Goal: Task Accomplishment & Management: Complete application form

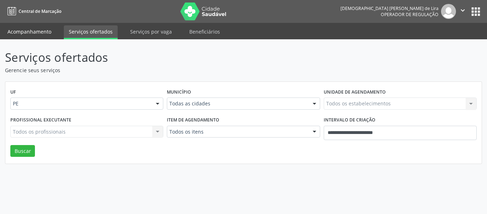
click at [31, 34] on link "Acompanhamento" at bounding box center [29, 31] width 54 height 12
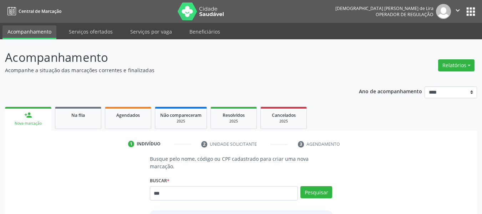
type input "***"
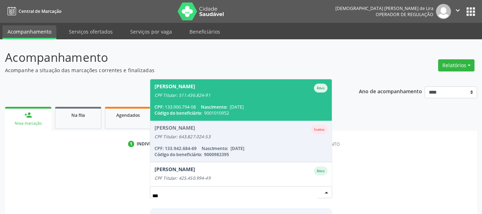
click at [244, 104] on span "[DATE]" at bounding box center [237, 107] width 14 height 6
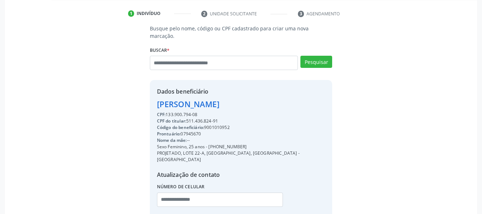
scroll to position [163, 0]
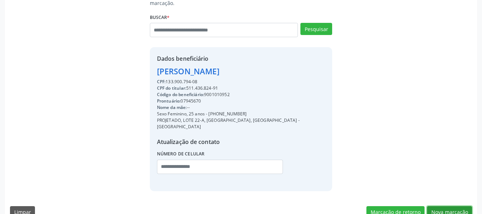
click at [445, 206] on button "Nova marcação" at bounding box center [449, 212] width 45 height 12
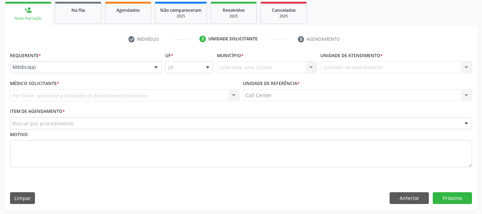
click at [434, 34] on ul "check Indivíduo 2 Unidade solicitante 3 Agendamento" at bounding box center [241, 39] width 472 height 12
click at [445, 133] on div "Motivo" at bounding box center [241, 148] width 462 height 38
click at [430, 51] on div "Unidade de atendimento * Unidade de atendimento Nenhum resultado encontrado par…" at bounding box center [396, 61] width 152 height 23
